Goal: Find specific page/section: Find specific page/section

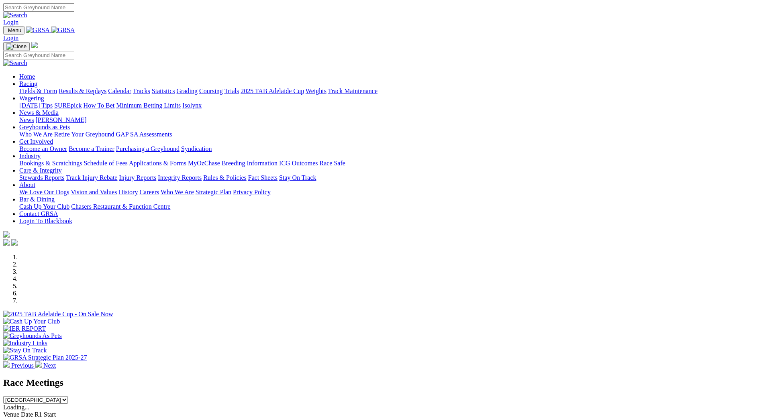
click at [57, 88] on link "Fields & Form" at bounding box center [38, 91] width 38 height 7
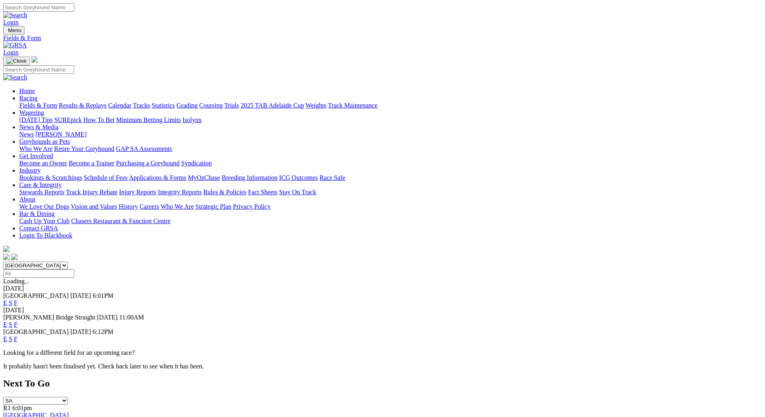
click at [18, 336] on link "F" at bounding box center [16, 339] width 4 height 7
